Goal: Information Seeking & Learning: Learn about a topic

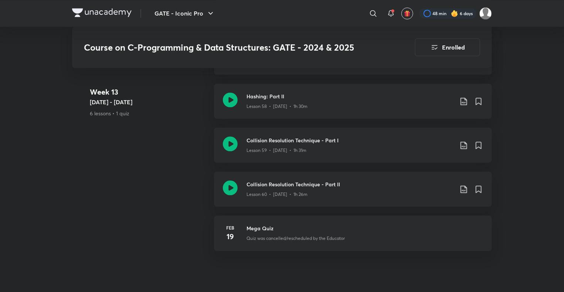
scroll to position [3597, 0]
click at [325, 142] on h3 "Collision Resolution Technique - Part I" at bounding box center [350, 141] width 207 height 8
click at [270, 186] on h3 "Collision Resolution Technique - Part II" at bounding box center [350, 185] width 207 height 8
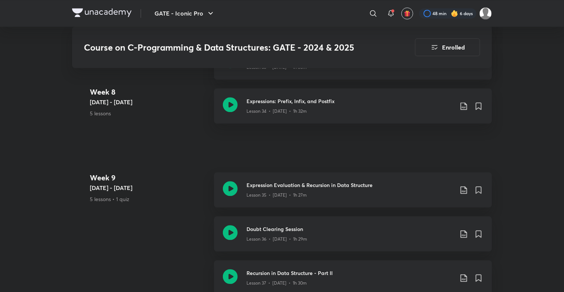
scroll to position [2193, 0]
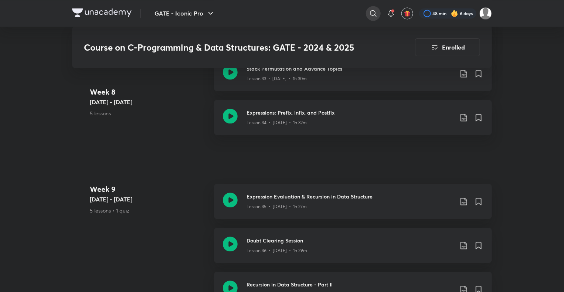
click at [374, 7] on div at bounding box center [373, 13] width 15 height 15
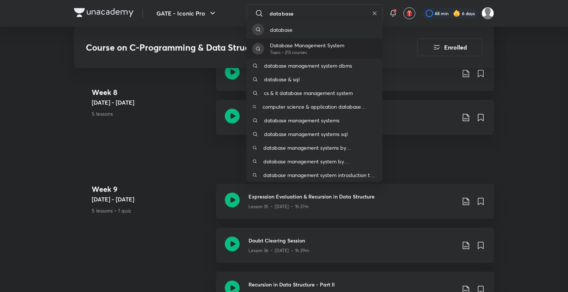
type input "database"
click at [325, 44] on p "Database Management System" at bounding box center [307, 45] width 74 height 8
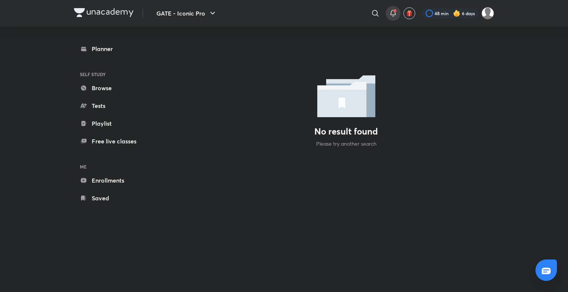
click at [398, 10] on div at bounding box center [393, 13] width 15 height 15
click at [396, 11] on icon at bounding box center [392, 13] width 9 height 9
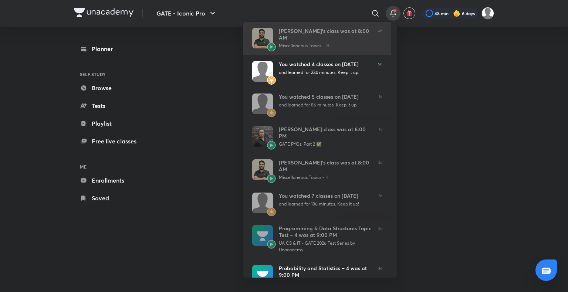
click at [314, 40] on div "Gurupal Singh Chawla’s class was at 8:00 AM" at bounding box center [325, 34] width 93 height 13
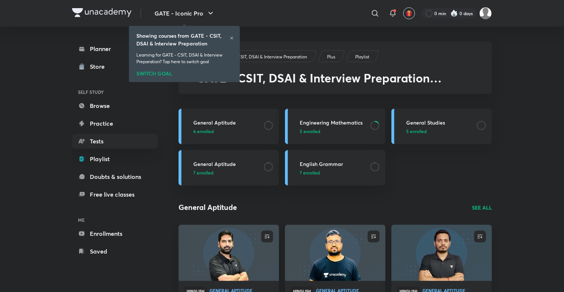
click at [374, 11] on icon at bounding box center [375, 13] width 9 height 9
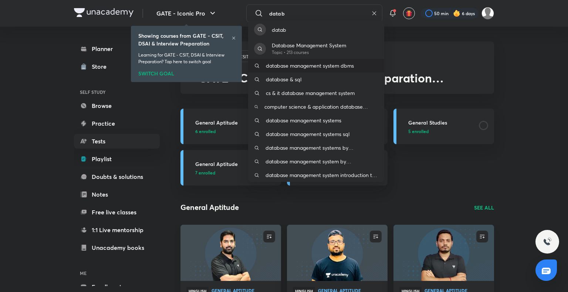
type input "datab"
click at [331, 63] on p "database management system dbms" at bounding box center [310, 66] width 88 height 8
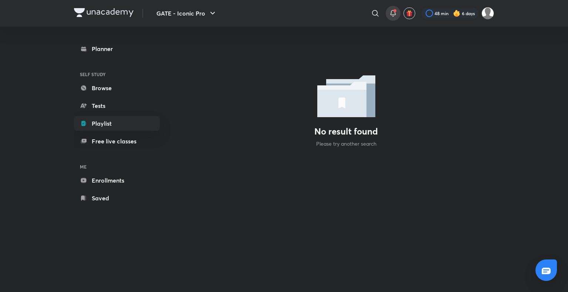
click at [394, 12] on span at bounding box center [394, 10] width 3 height 3
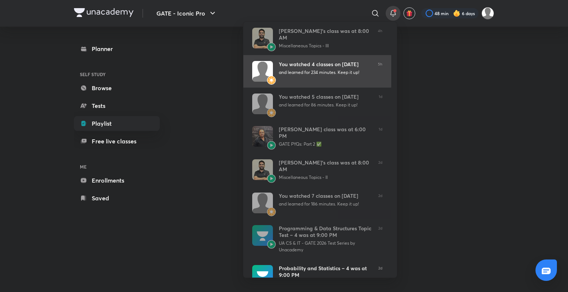
click at [308, 62] on div "You watched 4 classes on September 05" at bounding box center [325, 64] width 93 height 7
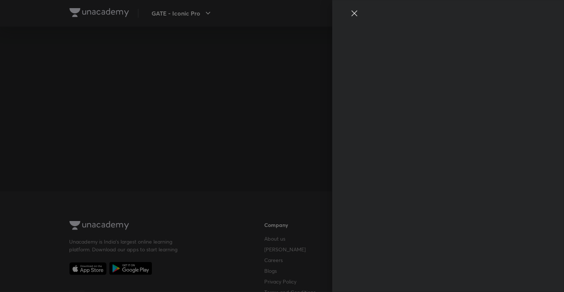
click at [388, 16] on div at bounding box center [435, 20] width 171 height 22
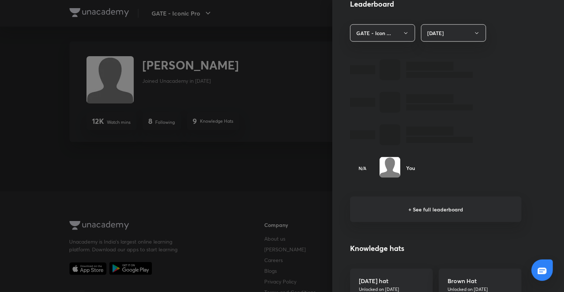
scroll to position [414, 0]
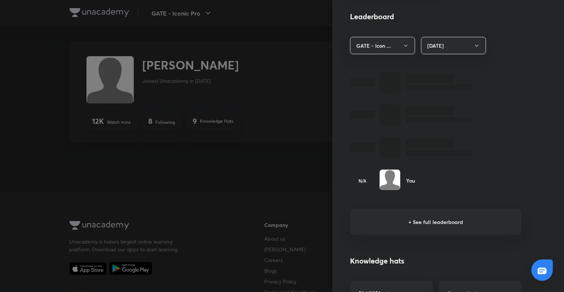
click at [426, 219] on h6 "+ See full leaderboard" at bounding box center [435, 222] width 171 height 26
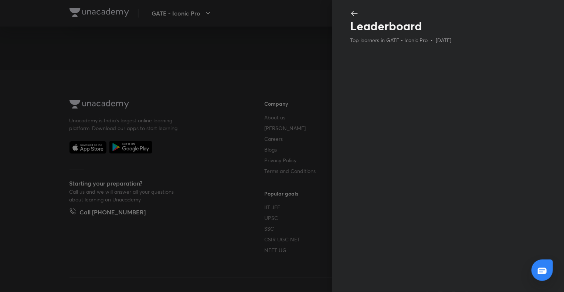
scroll to position [0, 0]
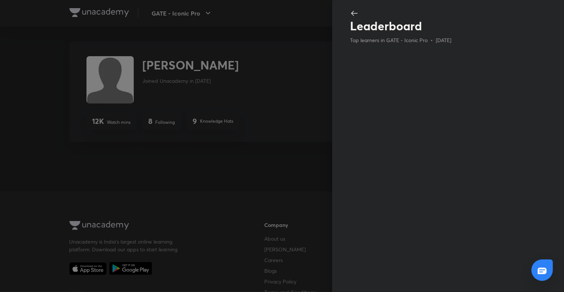
click at [357, 14] on icon at bounding box center [354, 13] width 9 height 9
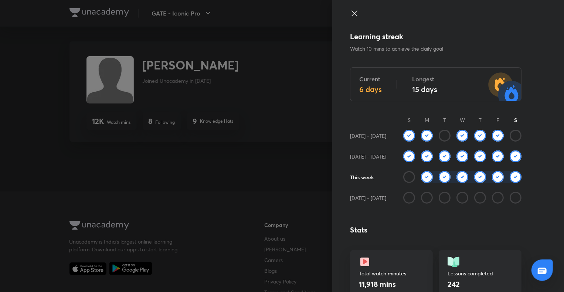
click at [351, 17] on icon at bounding box center [354, 13] width 9 height 9
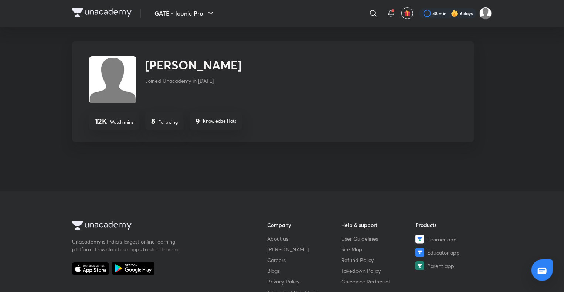
click at [128, 69] on img at bounding box center [112, 79] width 47 height 47
click at [393, 13] on icon at bounding box center [391, 13] width 9 height 9
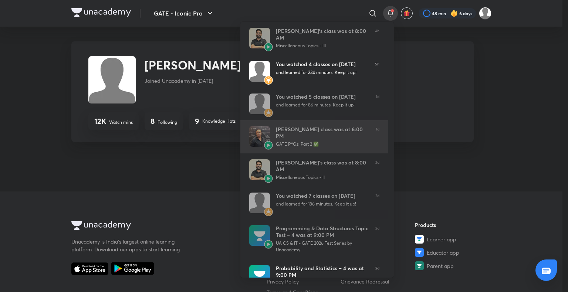
click at [309, 141] on div "GATE PYQs: Part 2 ✅" at bounding box center [323, 144] width 94 height 7
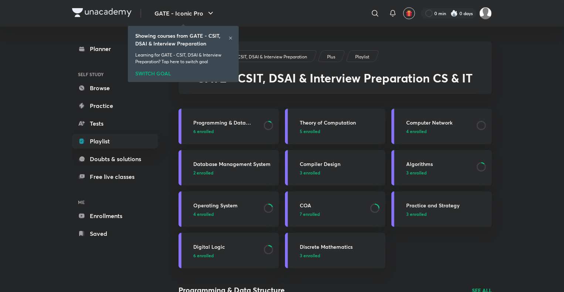
click at [96, 59] on div "Planner SELF STUDY Browse Practice Tests Playlist Doubts & solutions Free live …" at bounding box center [115, 141] width 86 height 200
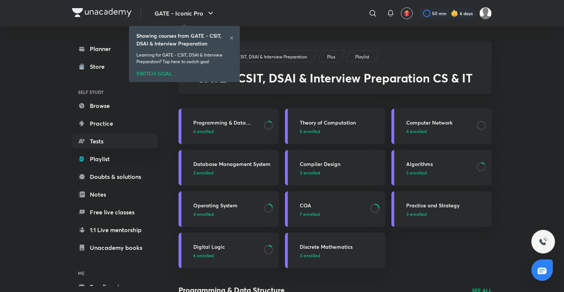
click at [232, 38] on icon at bounding box center [232, 38] width 4 height 4
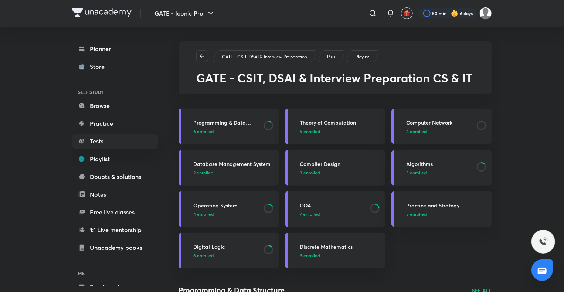
click at [240, 163] on h3 "Database Management System" at bounding box center [233, 164] width 81 height 8
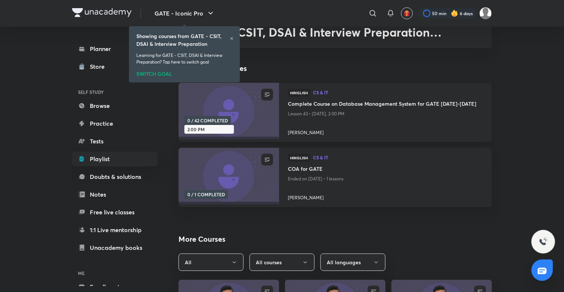
scroll to position [46, 0]
click at [228, 38] on h6 "Showing courses from GATE - CSIT, DSAI & Interview Preparation" at bounding box center [182, 40] width 93 height 16
click at [232, 38] on icon at bounding box center [231, 38] width 3 height 3
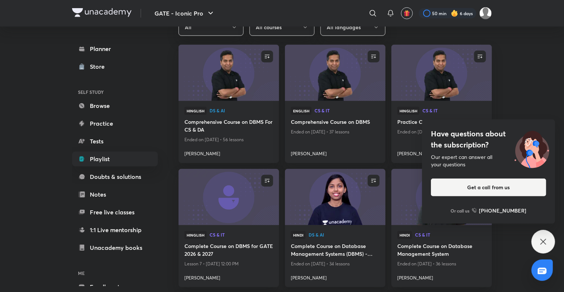
scroll to position [328, 0]
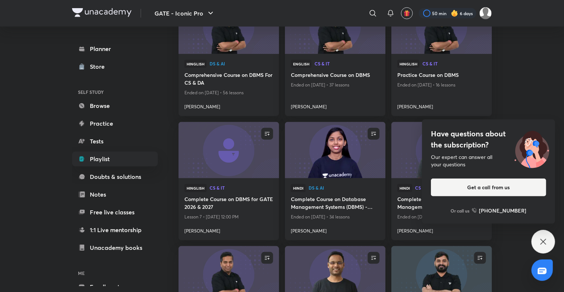
click at [546, 240] on icon at bounding box center [543, 242] width 6 height 6
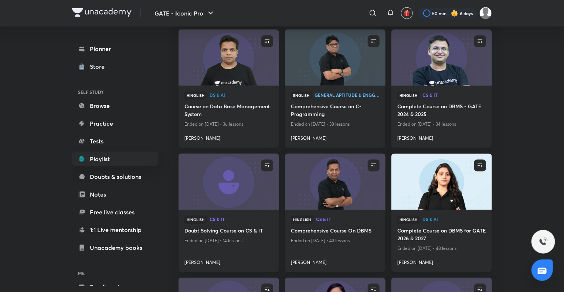
scroll to position [648, 0]
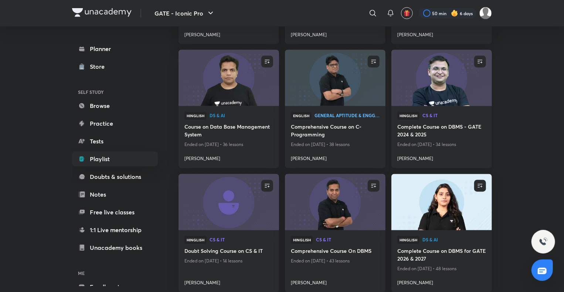
click at [427, 111] on div "Hinglish CS & IT Complete Course on DBMS - GATE 2024 & 2025 Ended on Apr 27, 20…" at bounding box center [441, 137] width 101 height 62
click at [420, 98] on img at bounding box center [441, 78] width 102 height 57
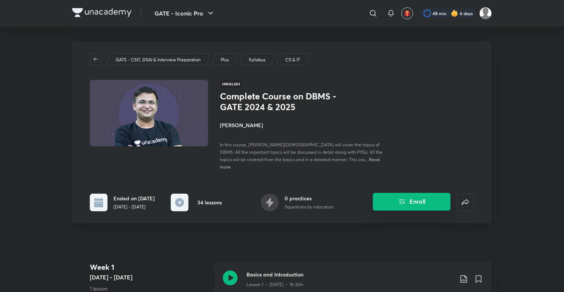
click at [417, 196] on button "Enroll" at bounding box center [412, 202] width 78 height 18
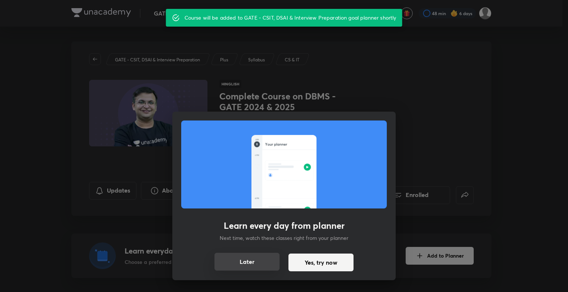
click at [256, 259] on button "Later" at bounding box center [246, 262] width 65 height 18
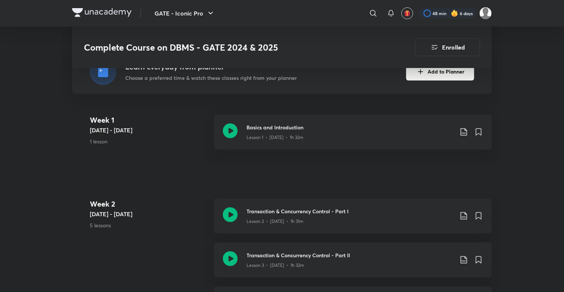
scroll to position [184, 0]
click at [285, 123] on h3 "Basics and Introduction" at bounding box center [350, 127] width 207 height 8
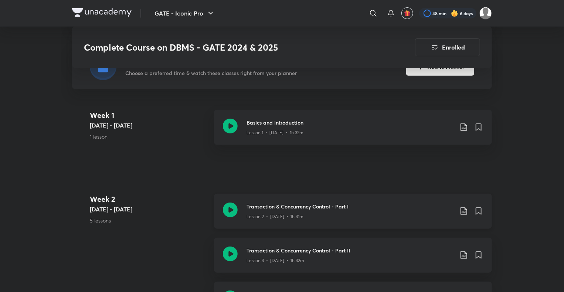
click at [288, 194] on div "Transaction & Concurrency Control - Part I Lesson 2 • Mar 20 • 1h 31m" at bounding box center [353, 211] width 278 height 35
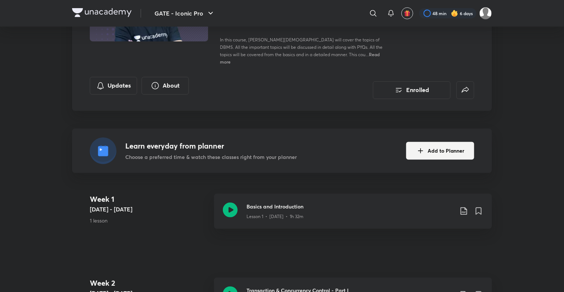
scroll to position [108, 0]
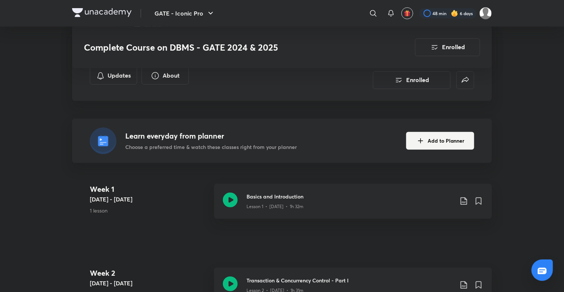
scroll to position [198, 0]
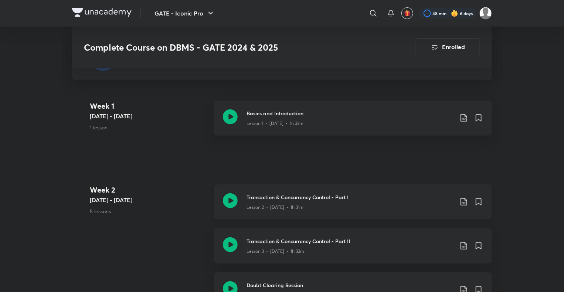
click at [296, 193] on h3 "Transaction & Concurrency Control - Part I" at bounding box center [350, 197] width 207 height 8
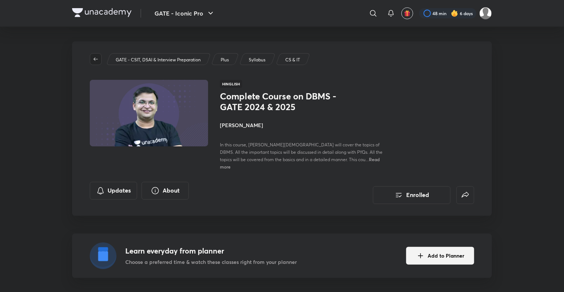
click at [98, 64] on button "button" at bounding box center [96, 59] width 12 height 12
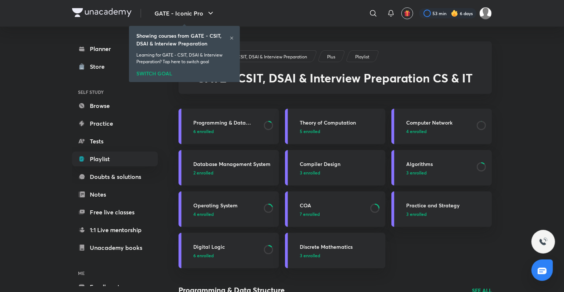
click at [230, 39] on icon at bounding box center [232, 38] width 4 height 4
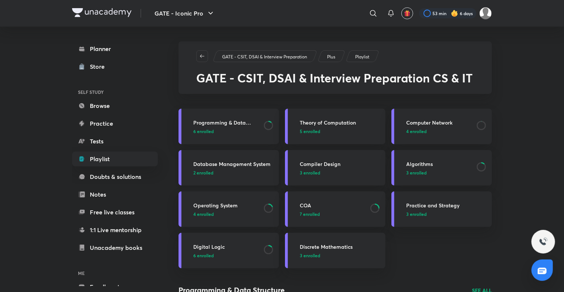
click at [255, 162] on h3 "Database Management System" at bounding box center [233, 164] width 81 height 8
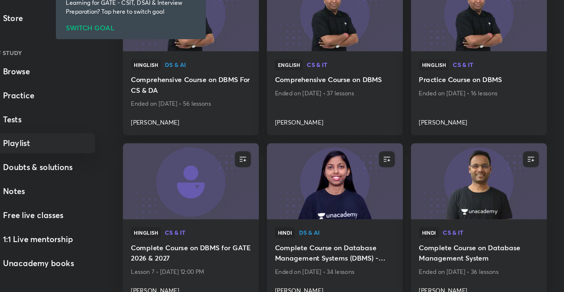
scroll to position [291, 0]
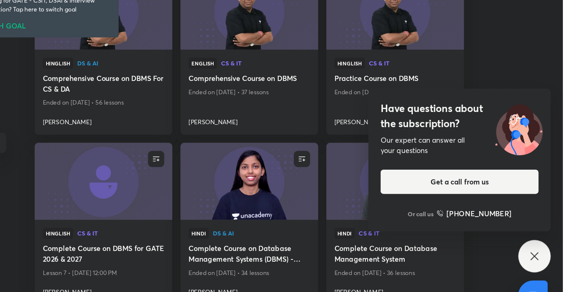
click at [540, 241] on icon at bounding box center [543, 241] width 9 height 9
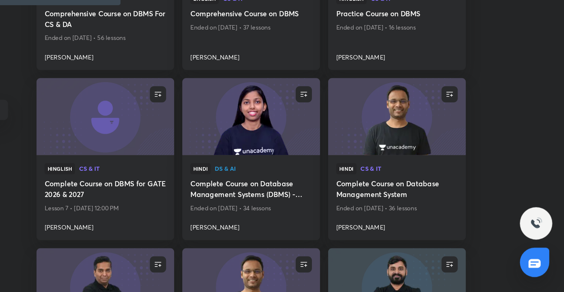
scroll to position [315, 0]
click at [454, 174] on img at bounding box center [441, 163] width 102 height 57
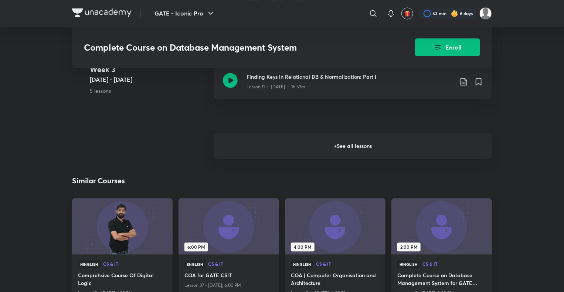
scroll to position [715, 0]
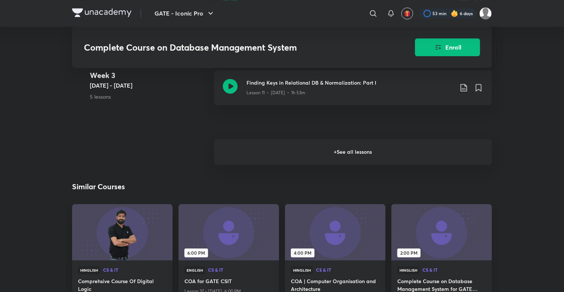
click at [366, 157] on h6 "+ See all lessons" at bounding box center [353, 152] width 278 height 26
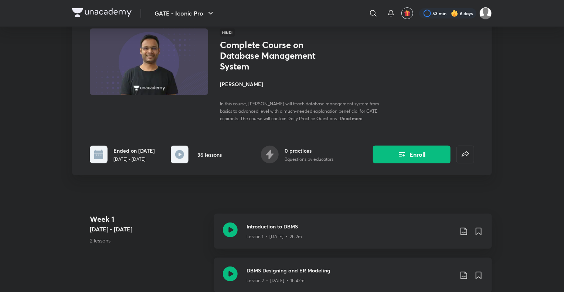
scroll to position [0, 0]
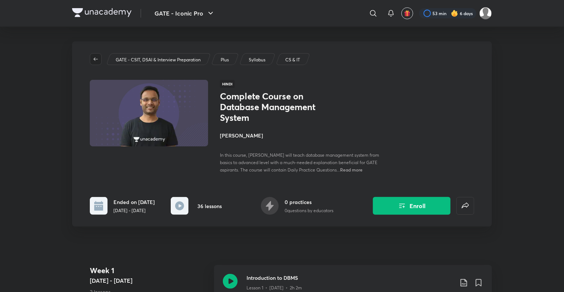
click at [100, 58] on span "button" at bounding box center [95, 59] width 11 height 6
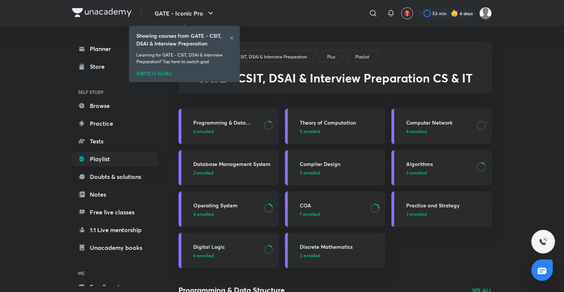
click at [238, 166] on h3 "Database Management System" at bounding box center [233, 164] width 81 height 8
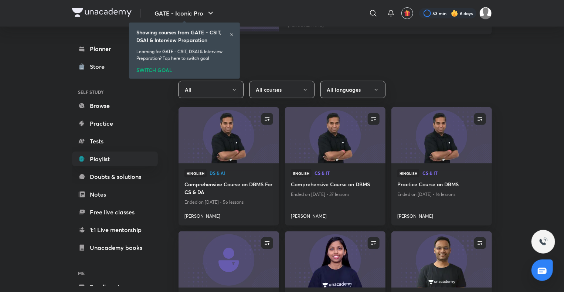
scroll to position [219, 0]
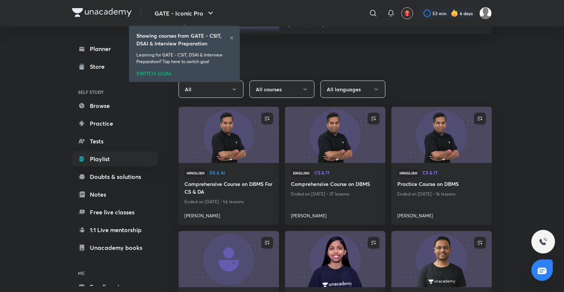
click at [231, 38] on icon at bounding box center [231, 38] width 3 height 3
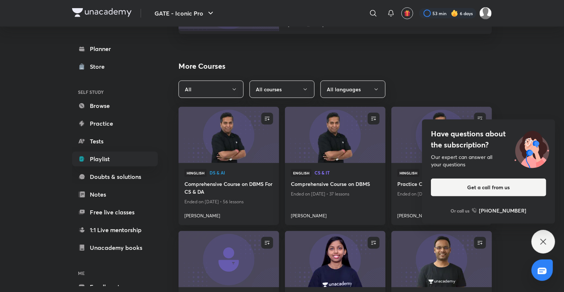
click at [547, 242] on icon at bounding box center [543, 241] width 9 height 9
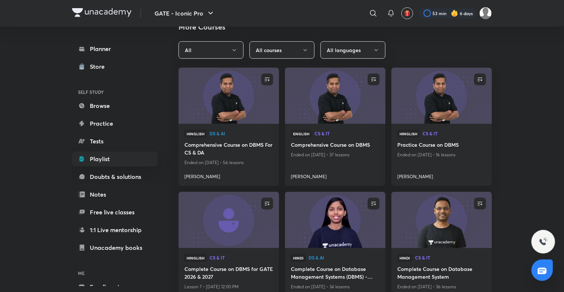
scroll to position [256, 0]
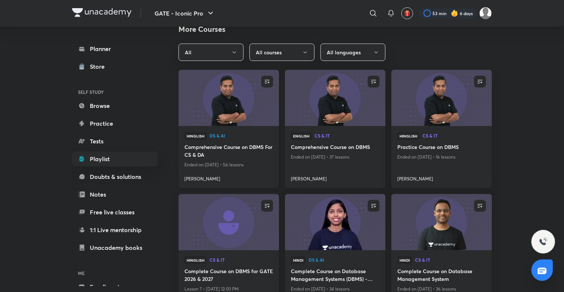
click at [241, 113] on img at bounding box center [228, 97] width 102 height 57
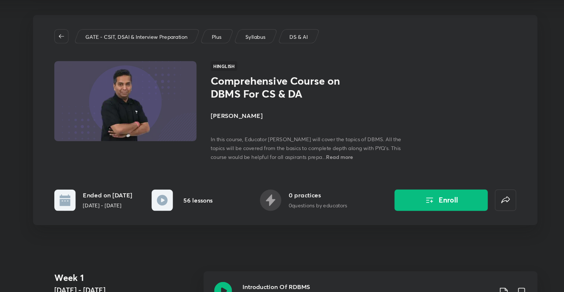
click at [339, 158] on span "Read more" at bounding box center [327, 159] width 23 height 6
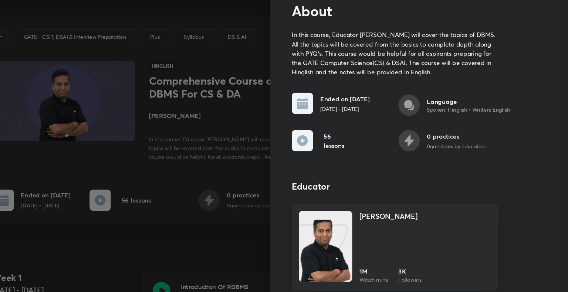
click at [267, 156] on div at bounding box center [284, 146] width 568 height 292
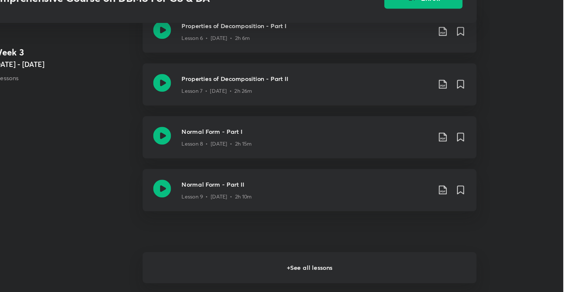
scroll to position [540, 0]
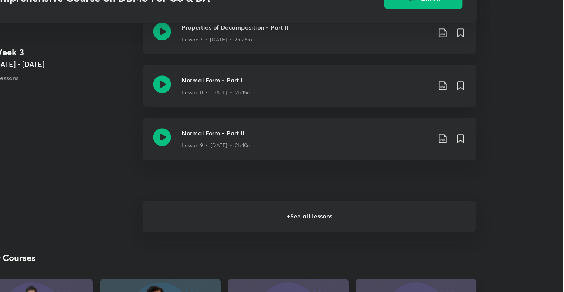
click at [326, 228] on h6 "+ See all lessons" at bounding box center [353, 229] width 278 height 26
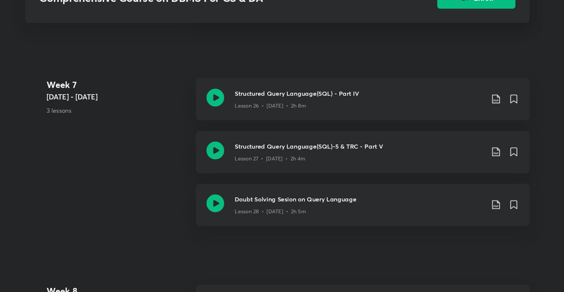
scroll to position [1483, 0]
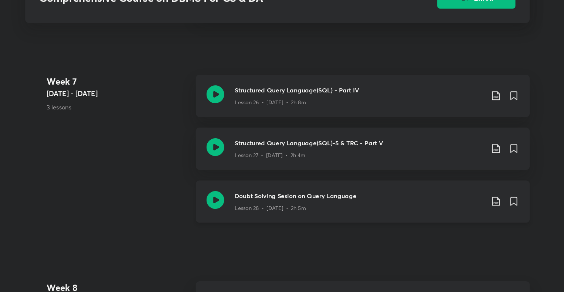
drag, startPoint x: 326, startPoint y: 228, endPoint x: 228, endPoint y: 230, distance: 98.0
click at [228, 230] on div "Doubt Solving Sesion on Query Language Lesson 28 • Aug 23 • 2h 5m" at bounding box center [353, 216] width 278 height 35
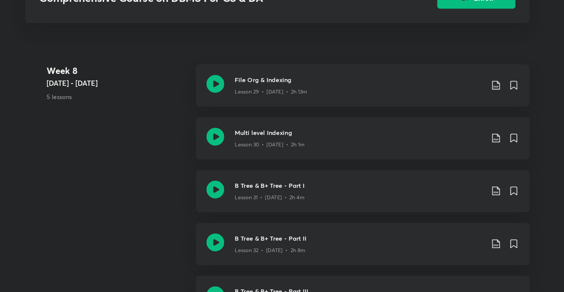
scroll to position [1663, 0]
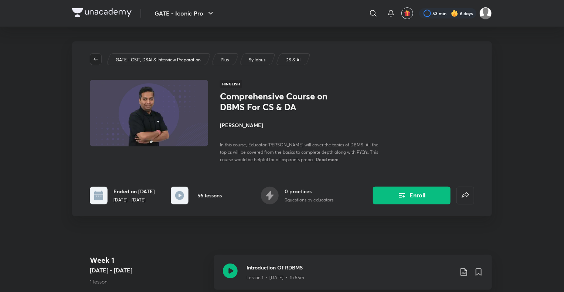
click at [96, 61] on icon "button" at bounding box center [96, 59] width 6 height 6
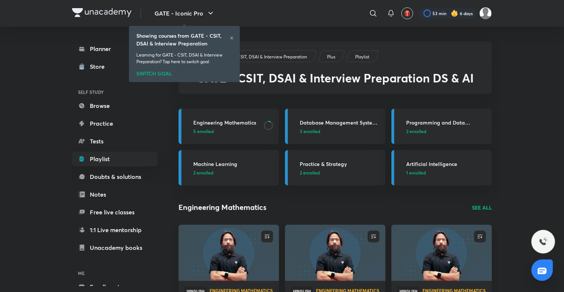
click at [234, 39] on div "Showing courses from GATE - CSIT, DSAI & Interview Preparation Learning for GAT…" at bounding box center [184, 53] width 105 height 53
click at [231, 36] on icon at bounding box center [232, 38] width 4 height 4
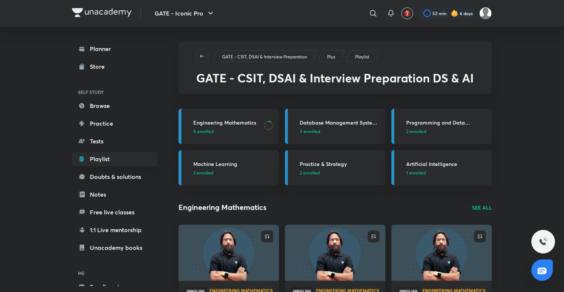
click at [230, 56] on p "GATE - CSIT, DSAI & Interview Preparation" at bounding box center [264, 57] width 85 height 7
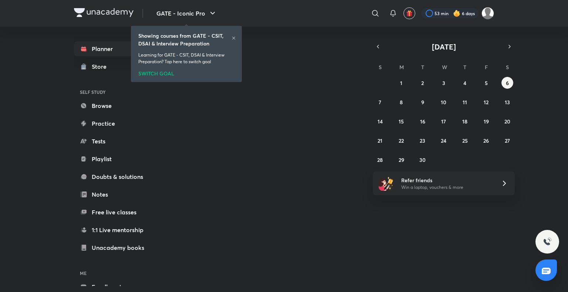
click at [233, 39] on icon at bounding box center [233, 38] width 4 height 4
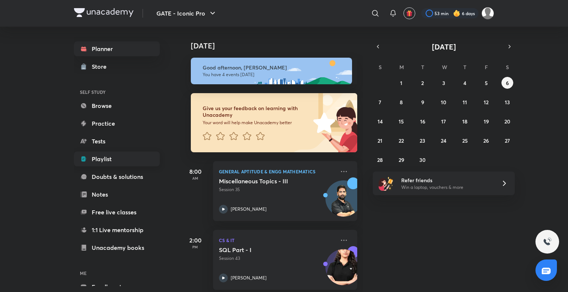
click at [112, 165] on link "Playlist" at bounding box center [117, 159] width 86 height 15
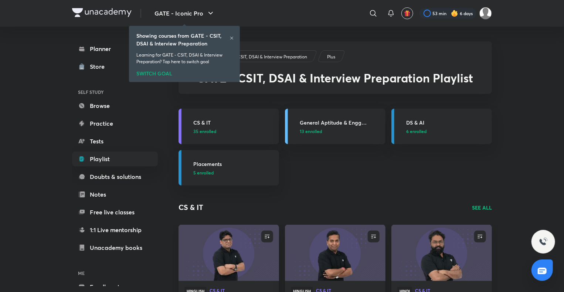
click at [230, 38] on icon at bounding box center [232, 38] width 4 height 4
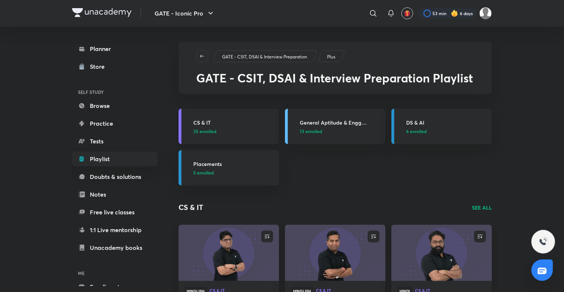
click at [216, 121] on h3 "CS & IT" at bounding box center [233, 123] width 81 height 8
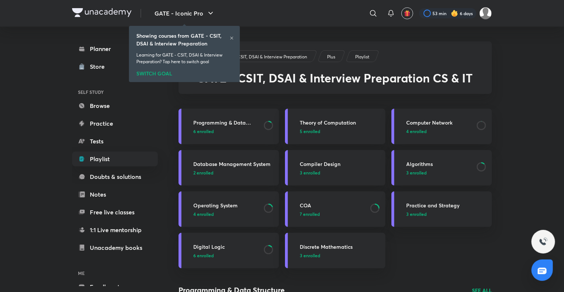
click at [235, 40] on div "Showing courses from GATE - CSIT, DSAI & Interview Preparation Learning for GAT…" at bounding box center [184, 53] width 105 height 53
click at [232, 38] on icon at bounding box center [232, 38] width 4 height 4
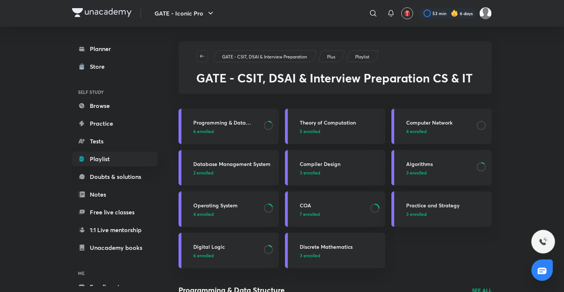
click at [248, 162] on h3 "Database Management System" at bounding box center [233, 164] width 81 height 8
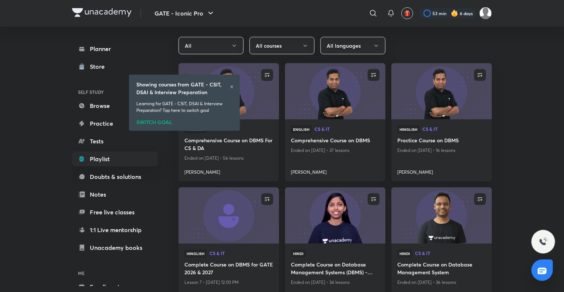
scroll to position [312, 0]
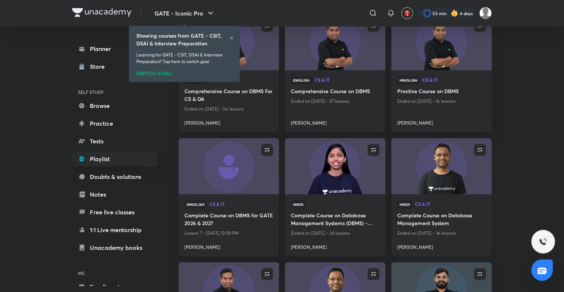
click at [444, 196] on div "Hindi CS & IT Complete Course on Database Management System Ended on Aug 17, 20…" at bounding box center [441, 225] width 101 height 62
click at [479, 150] on icon "button" at bounding box center [480, 151] width 5 height 4
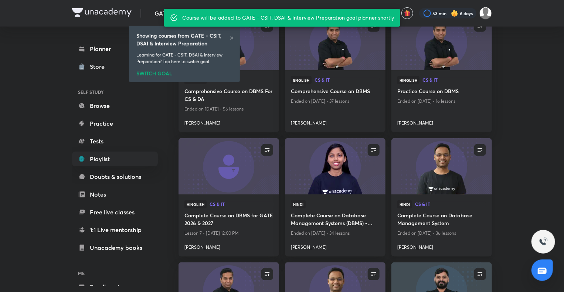
click at [479, 150] on icon "button" at bounding box center [480, 151] width 5 height 4
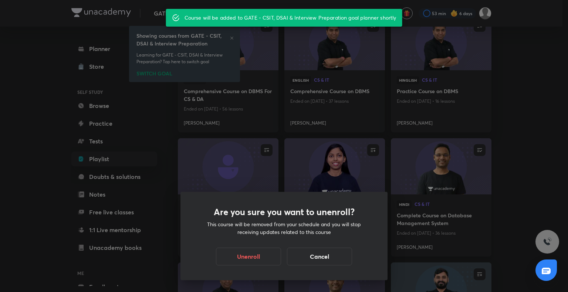
click at [439, 180] on div "Are you sure you want to unenroll? This course will be removed from your schedu…" at bounding box center [284, 146] width 568 height 292
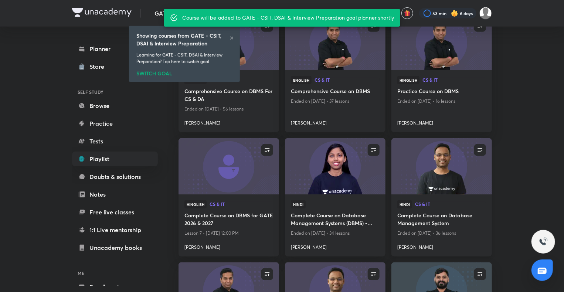
click at [439, 180] on img at bounding box center [441, 166] width 102 height 57
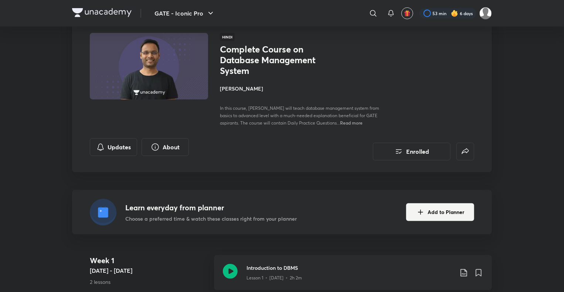
scroll to position [67, 0]
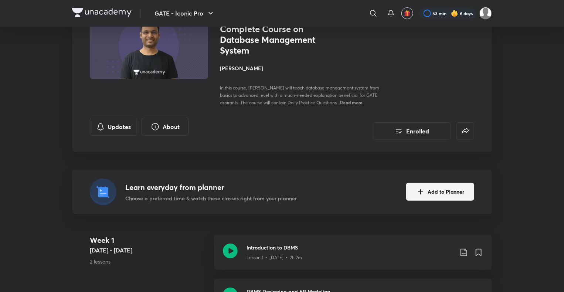
click at [357, 104] on span "Read more" at bounding box center [351, 102] width 23 height 6
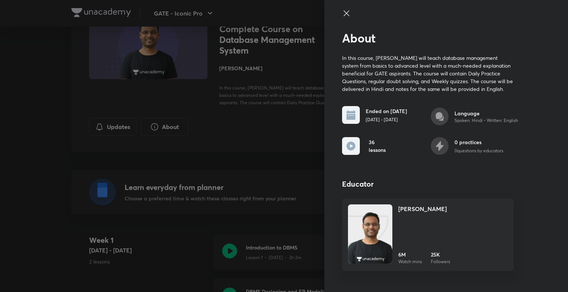
click at [278, 112] on div at bounding box center [284, 146] width 568 height 292
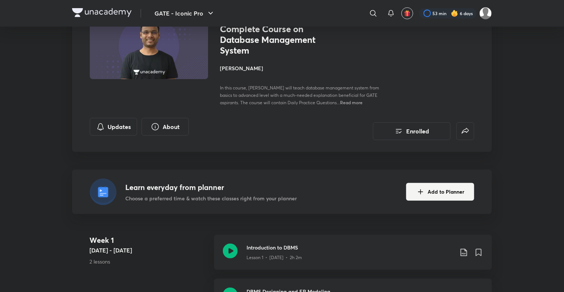
scroll to position [0, 0]
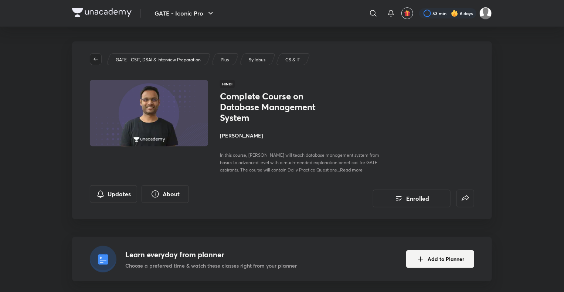
click at [98, 56] on icon "button" at bounding box center [96, 59] width 6 height 6
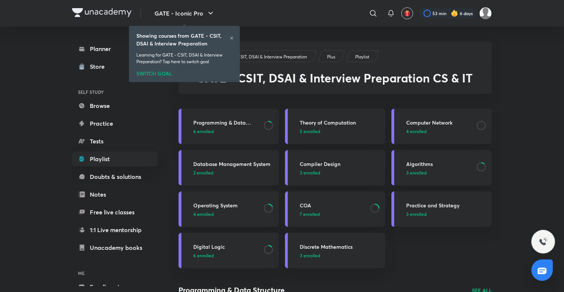
click at [228, 159] on link "Database Management System 2 enrolled" at bounding box center [229, 167] width 101 height 35
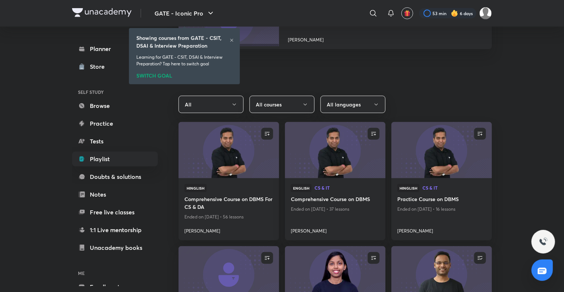
scroll to position [216, 0]
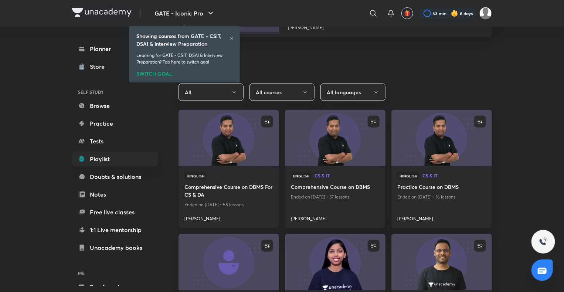
click at [244, 150] on img at bounding box center [228, 137] width 102 height 57
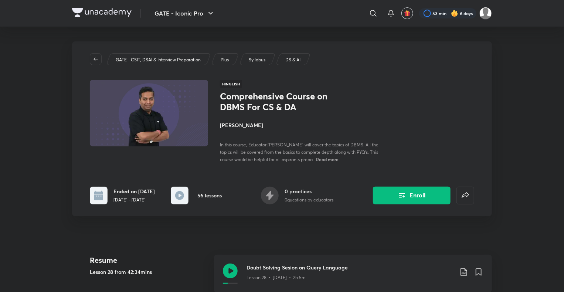
click at [260, 118] on div "Comprehensive Course on DBMS For CS & DA Vijay Kumar Agarwal In this course, Ed…" at bounding box center [303, 127] width 166 height 72
click at [257, 99] on h1 "Comprehensive Course on DBMS For CS & DA" at bounding box center [280, 101] width 121 height 21
click at [339, 160] on span "Read more" at bounding box center [327, 159] width 23 height 6
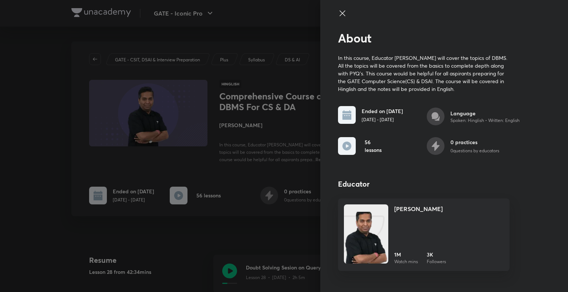
click at [69, 122] on div at bounding box center [284, 146] width 568 height 292
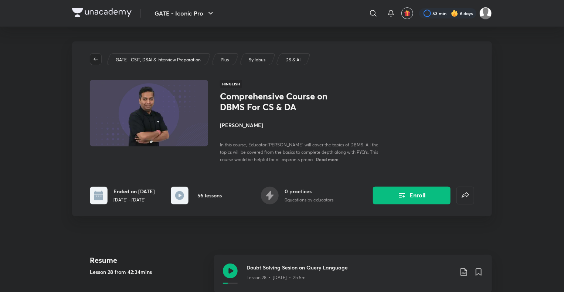
click at [96, 58] on icon "button" at bounding box center [96, 59] width 6 height 6
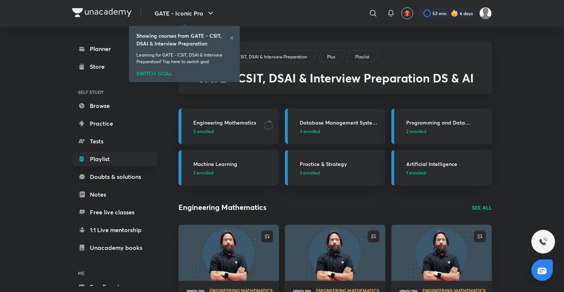
click at [234, 36] on icon at bounding box center [232, 38] width 4 height 4
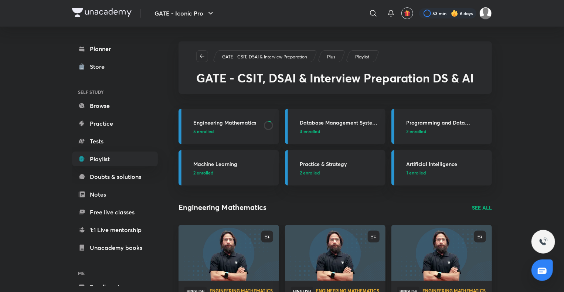
click at [238, 58] on p "GATE - CSIT, DSAI & Interview Preparation" at bounding box center [264, 57] width 85 height 7
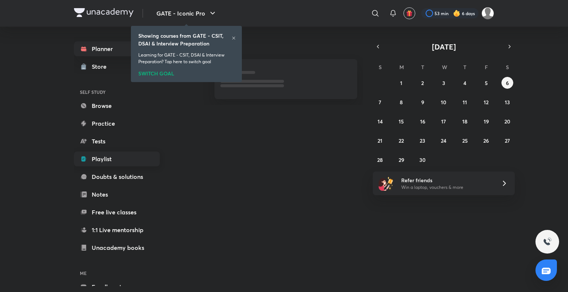
click at [111, 165] on link "Playlist" at bounding box center [117, 159] width 86 height 15
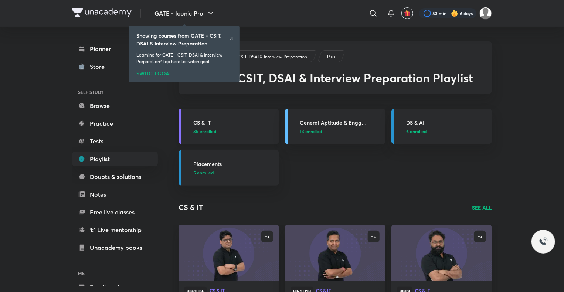
click at [203, 119] on h3 "CS & IT" at bounding box center [233, 123] width 81 height 8
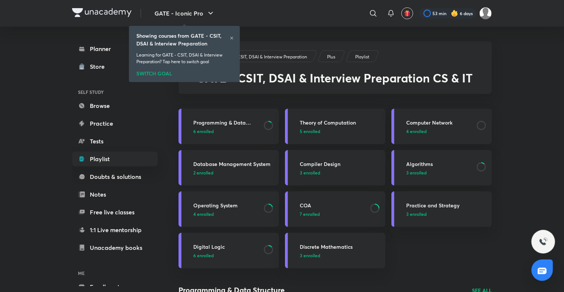
click at [240, 163] on h3 "Database Management System" at bounding box center [233, 164] width 81 height 8
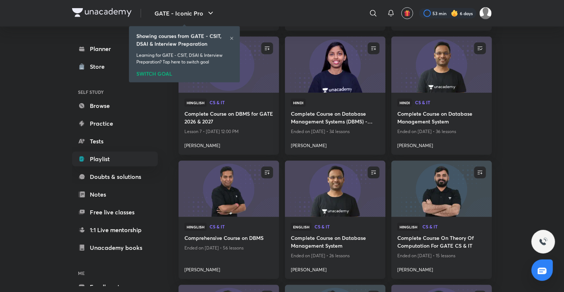
scroll to position [414, 0]
click at [441, 96] on div "Hindi CS & IT Complete Course on Database Management System Ended on Aug 17, 20…" at bounding box center [441, 123] width 101 height 62
click at [439, 91] on img at bounding box center [441, 64] width 102 height 57
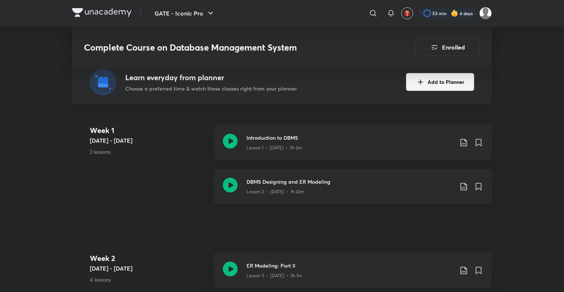
scroll to position [177, 0]
click at [287, 139] on h3 "Introduction to DBMS" at bounding box center [350, 137] width 207 height 8
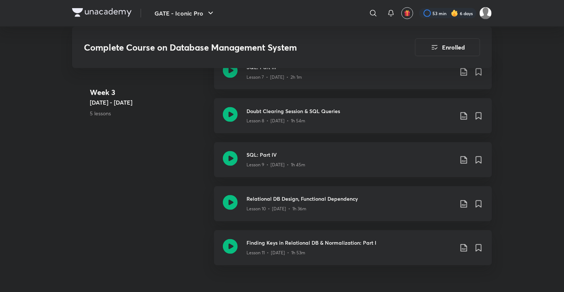
scroll to position [605, 0]
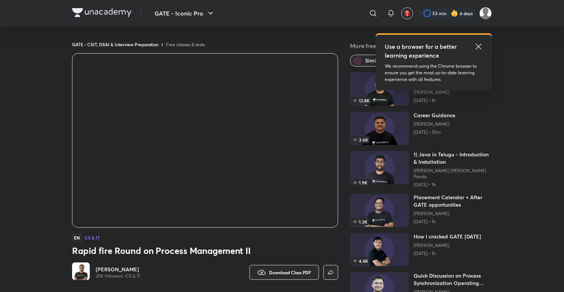
click at [478, 45] on icon at bounding box center [479, 47] width 6 height 6
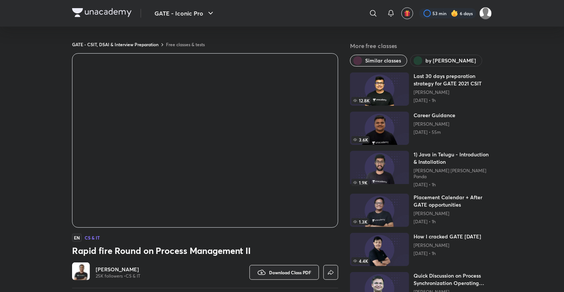
click at [436, 62] on span "by Vishvadeep Gothi" at bounding box center [450, 60] width 51 height 7
